Goal: Task Accomplishment & Management: Manage account settings

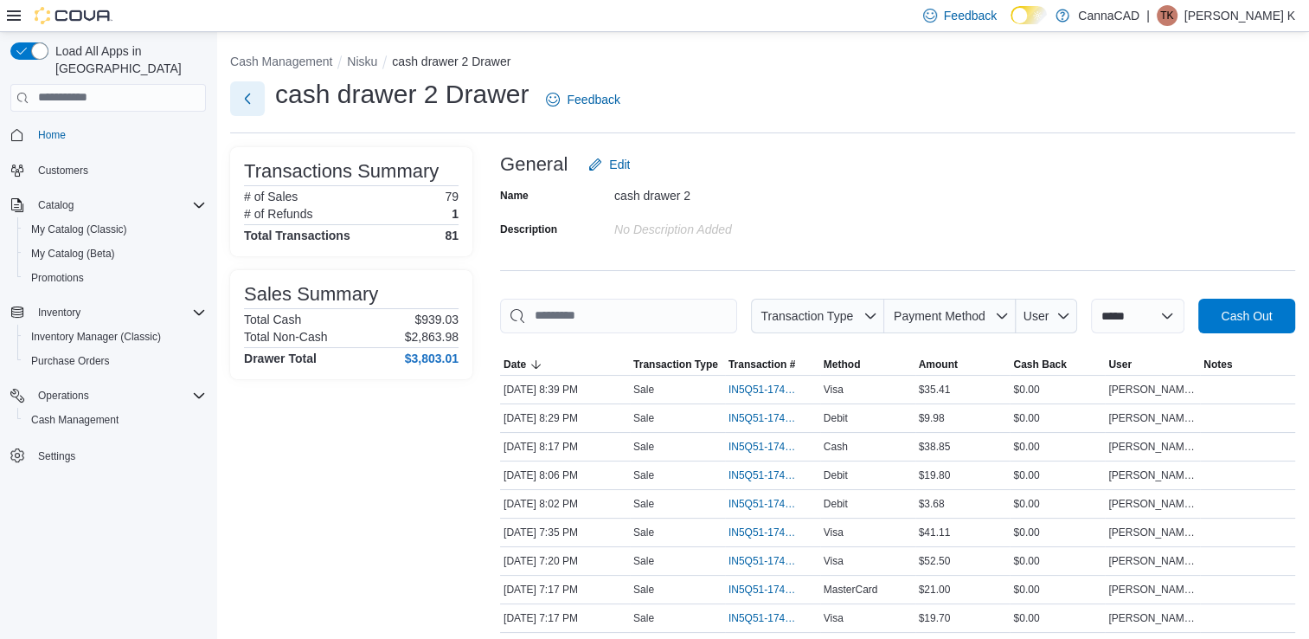
click at [246, 104] on button "Next" at bounding box center [247, 98] width 35 height 35
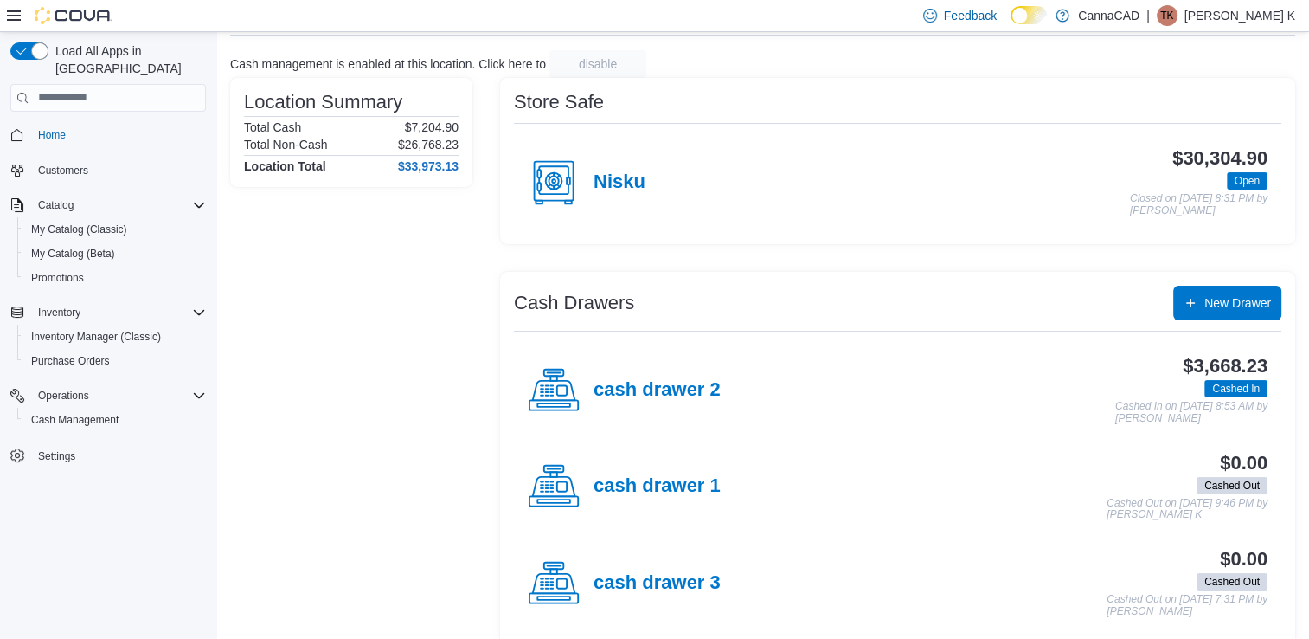
scroll to position [115, 0]
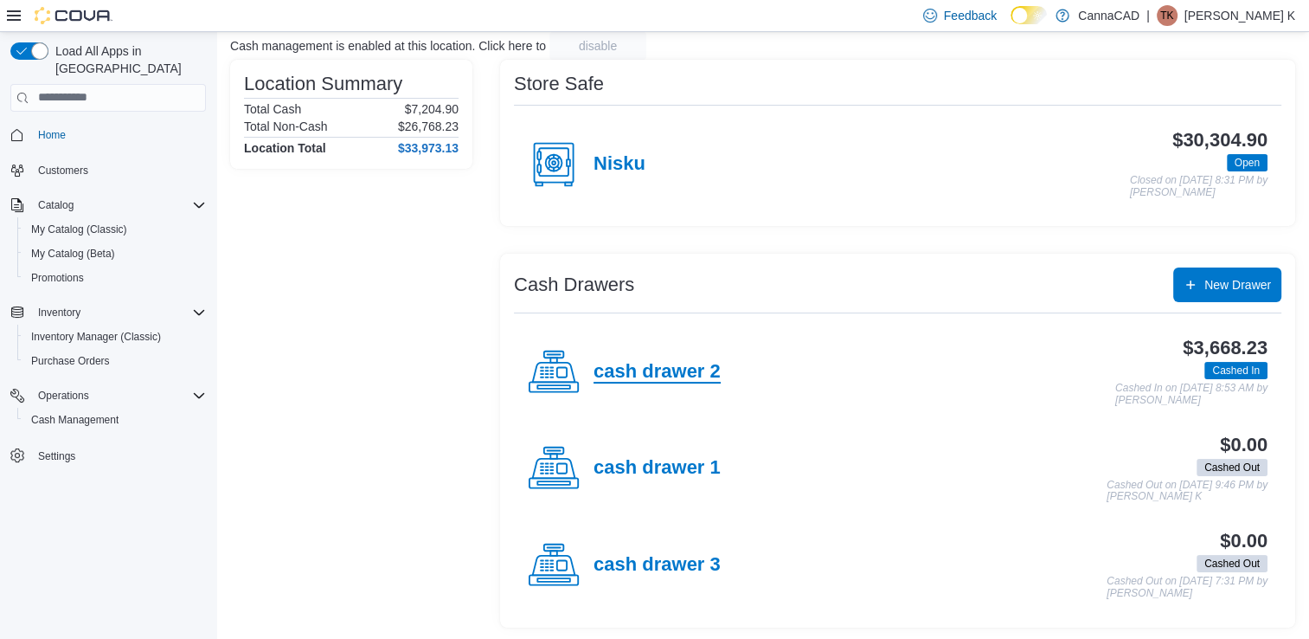
click at [694, 365] on h4 "cash drawer 2" at bounding box center [657, 372] width 127 height 22
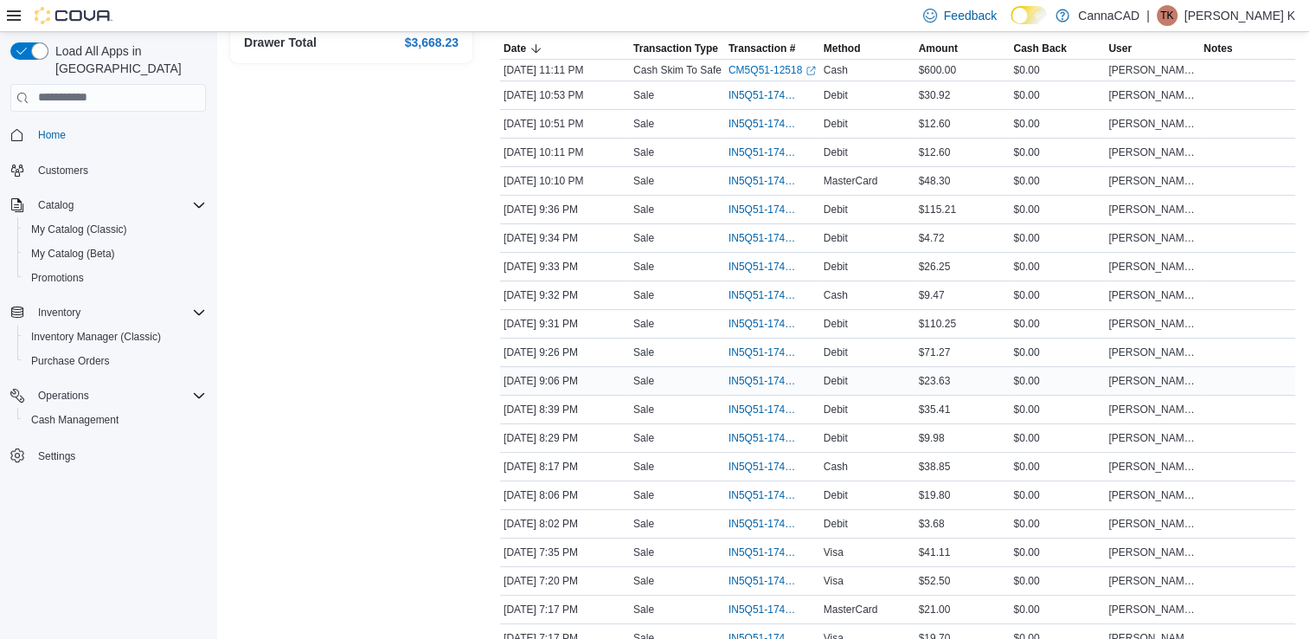
scroll to position [346, 0]
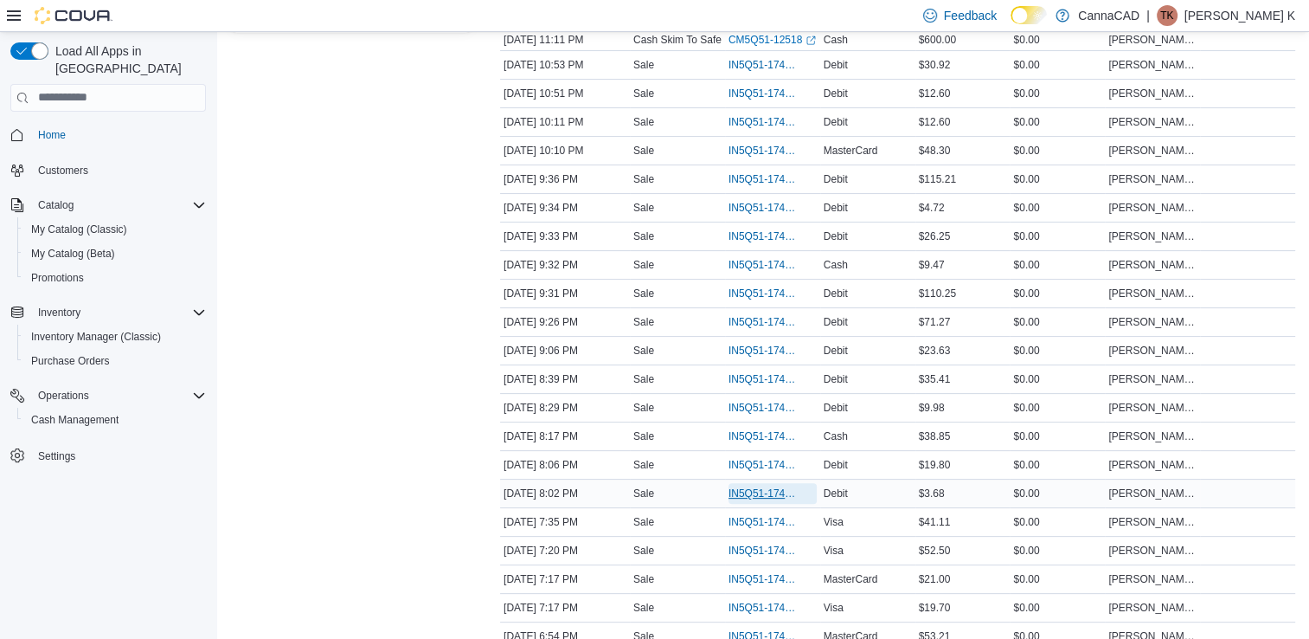
click at [782, 489] on span "IN5Q51-174112" at bounding box center [763, 493] width 71 height 14
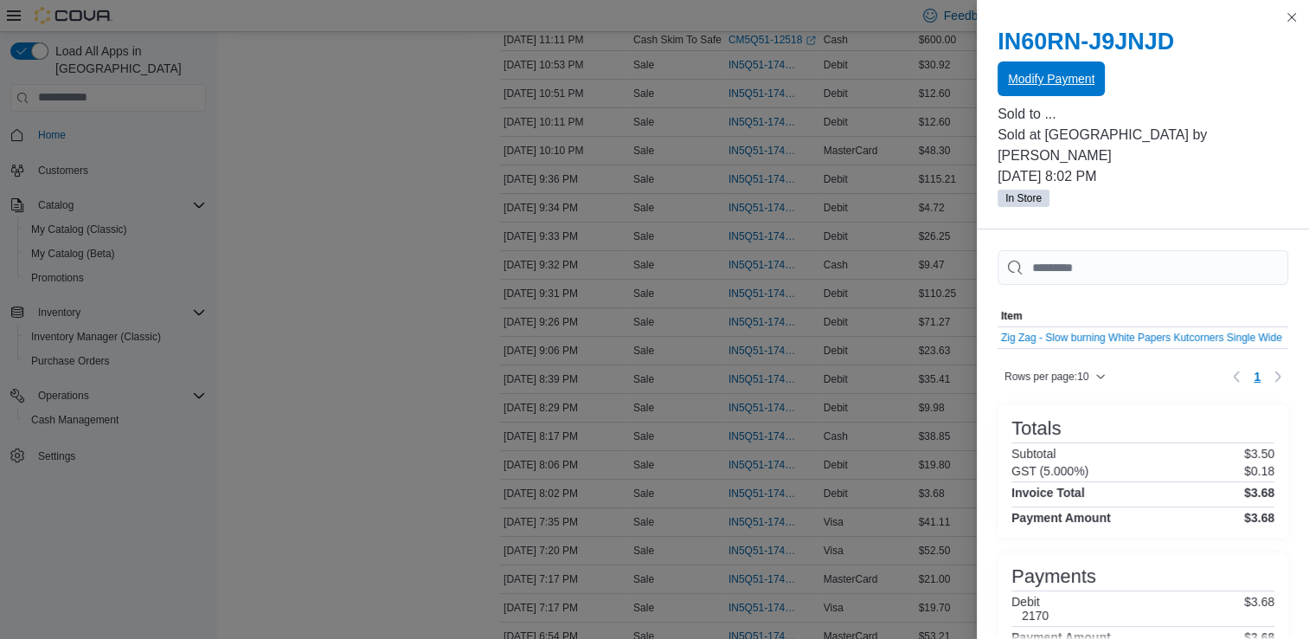
click at [1057, 83] on span "Modify Payment" at bounding box center [1051, 78] width 87 height 17
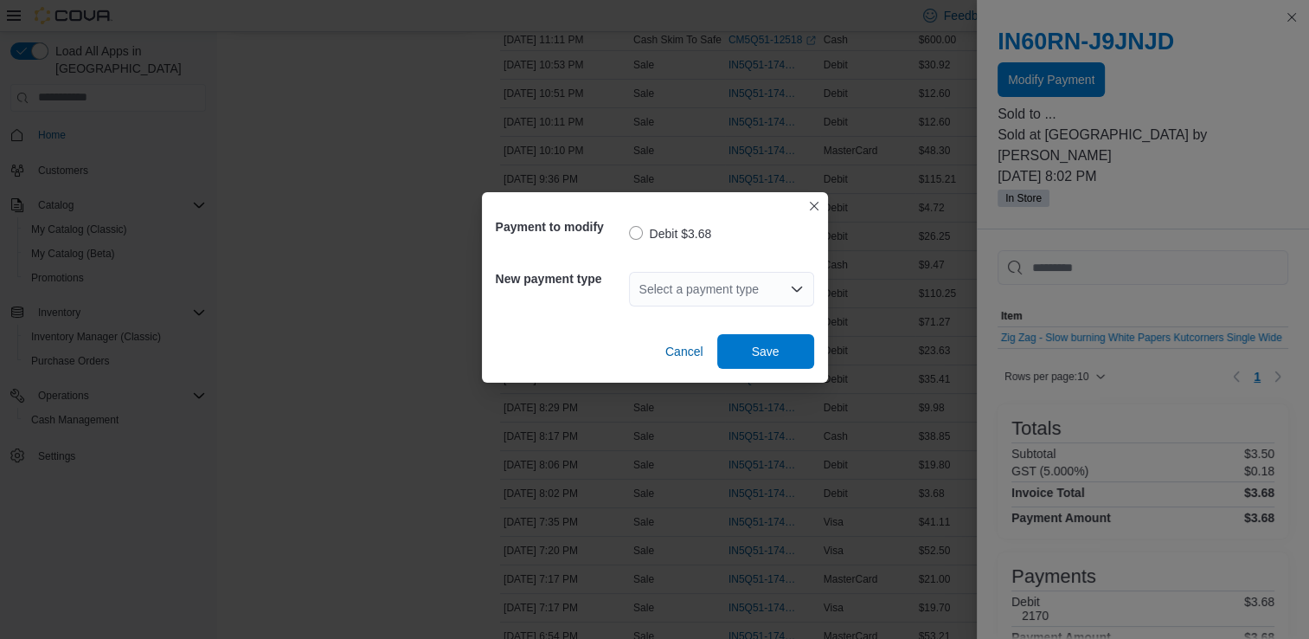
click at [790, 286] on icon "Open list of options" at bounding box center [797, 289] width 14 height 14
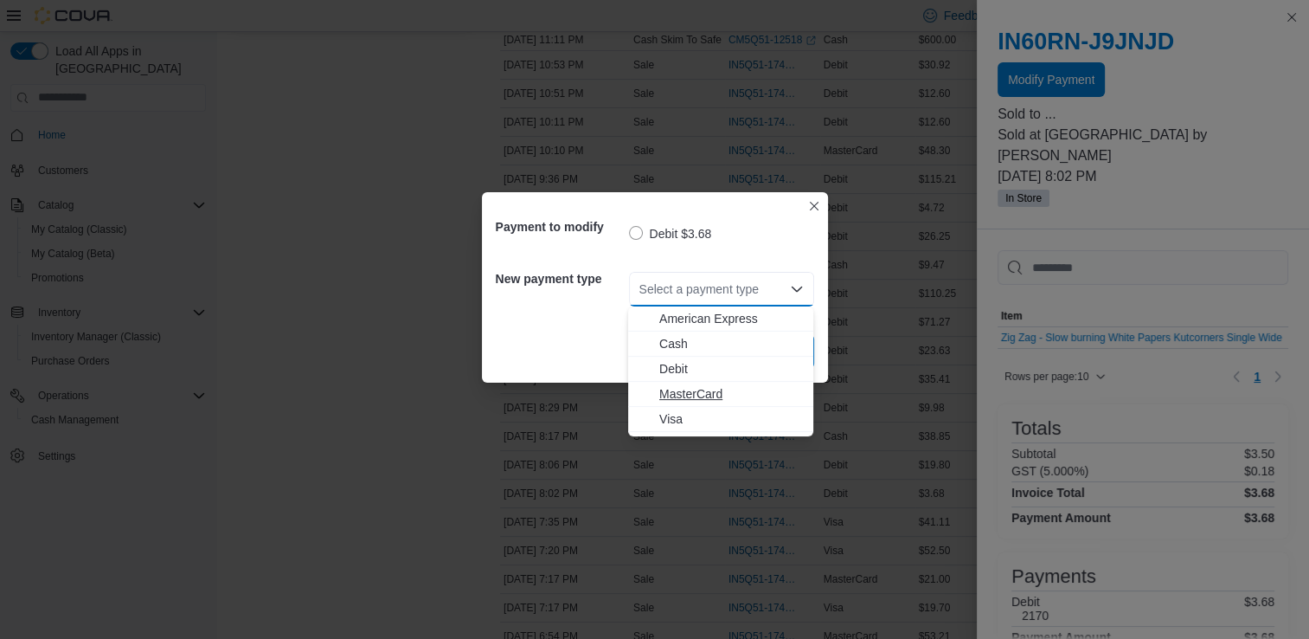
click at [739, 396] on span "MasterCard" at bounding box center [731, 393] width 144 height 17
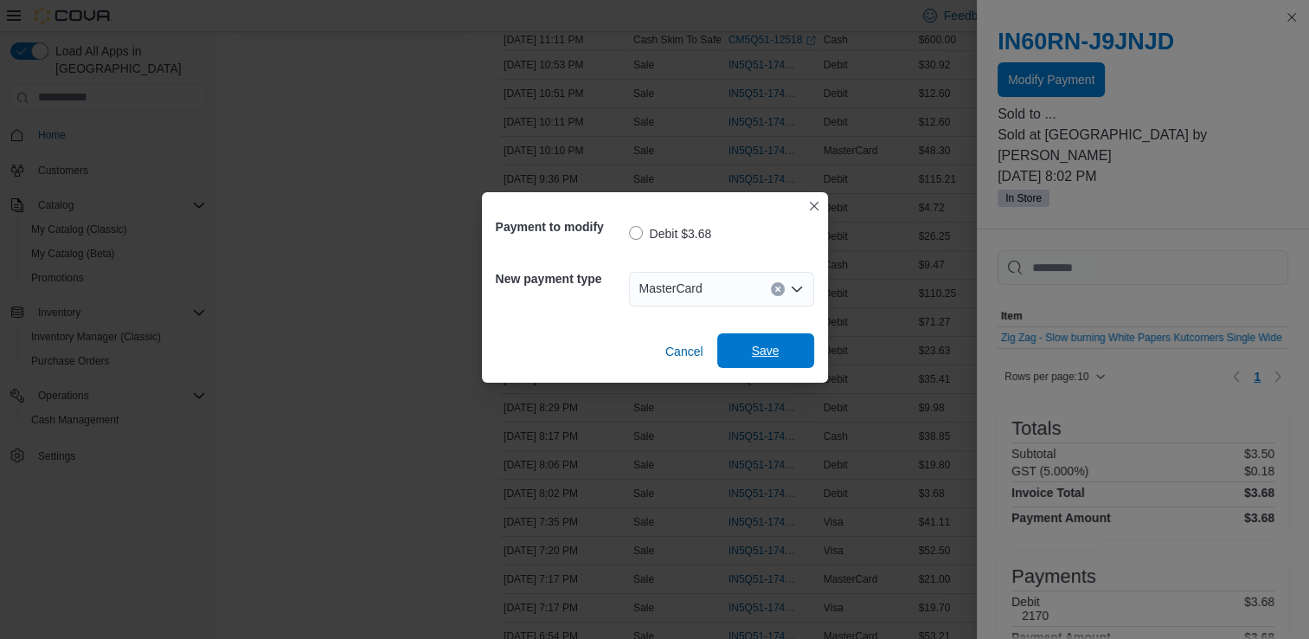
click at [776, 360] on span "Save" at bounding box center [766, 350] width 76 height 35
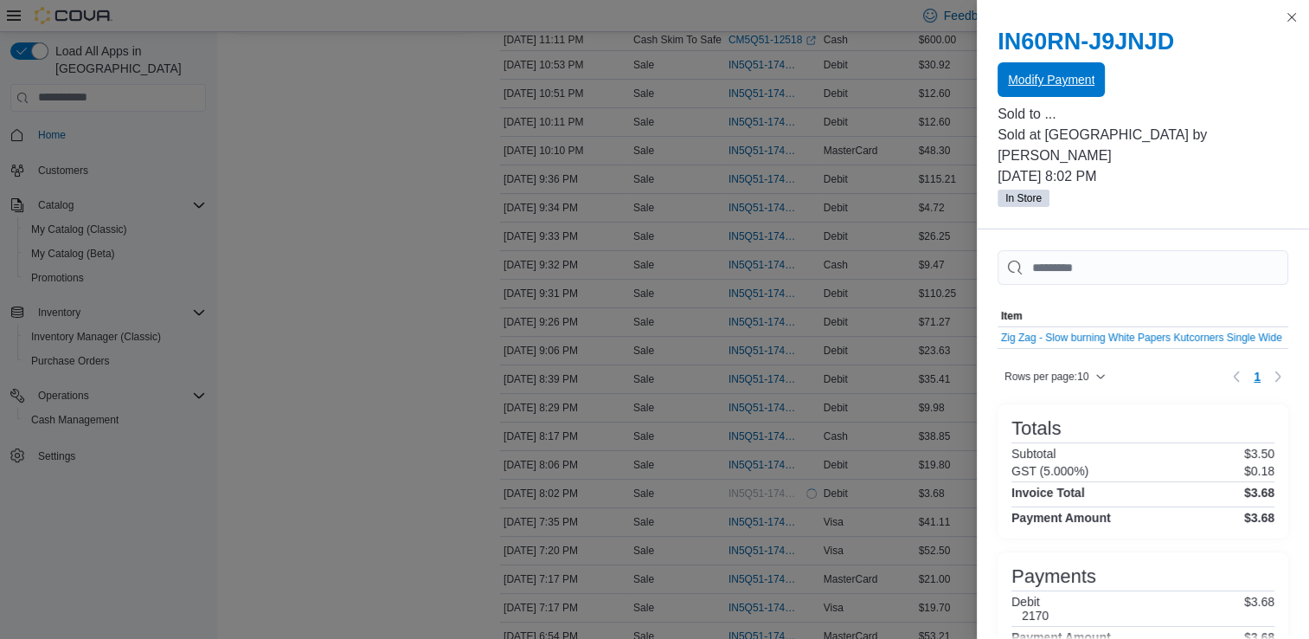
scroll to position [0, 0]
click at [1295, 19] on button "Close this dialog" at bounding box center [1291, 16] width 21 height 21
